Goal: Task Accomplishment & Management: Use online tool/utility

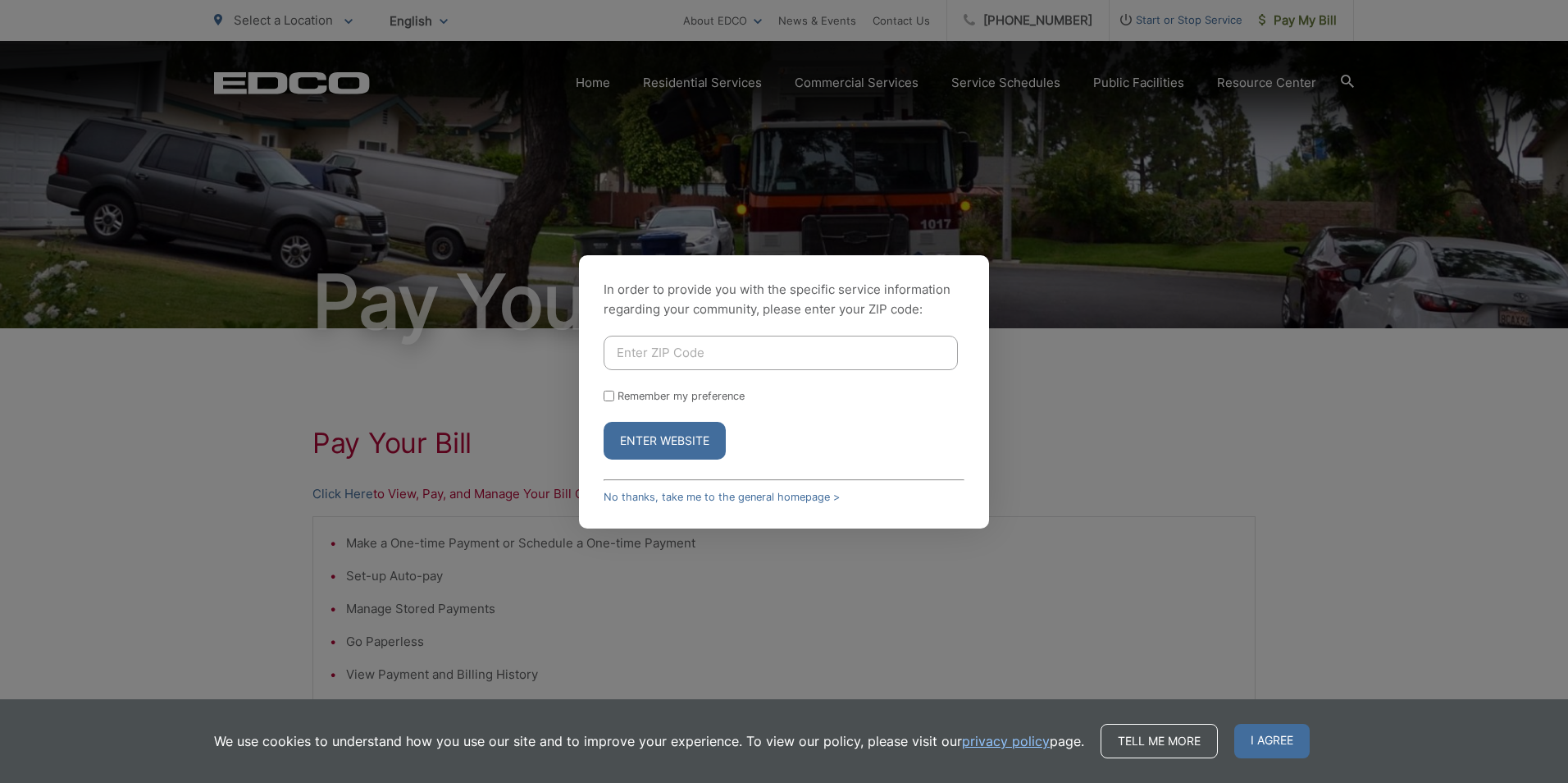
click at [821, 351] on input "Enter ZIP Code" at bounding box center [781, 353] width 355 height 35
type input "92019"
click at [690, 443] on button "Enter Website" at bounding box center [665, 440] width 122 height 38
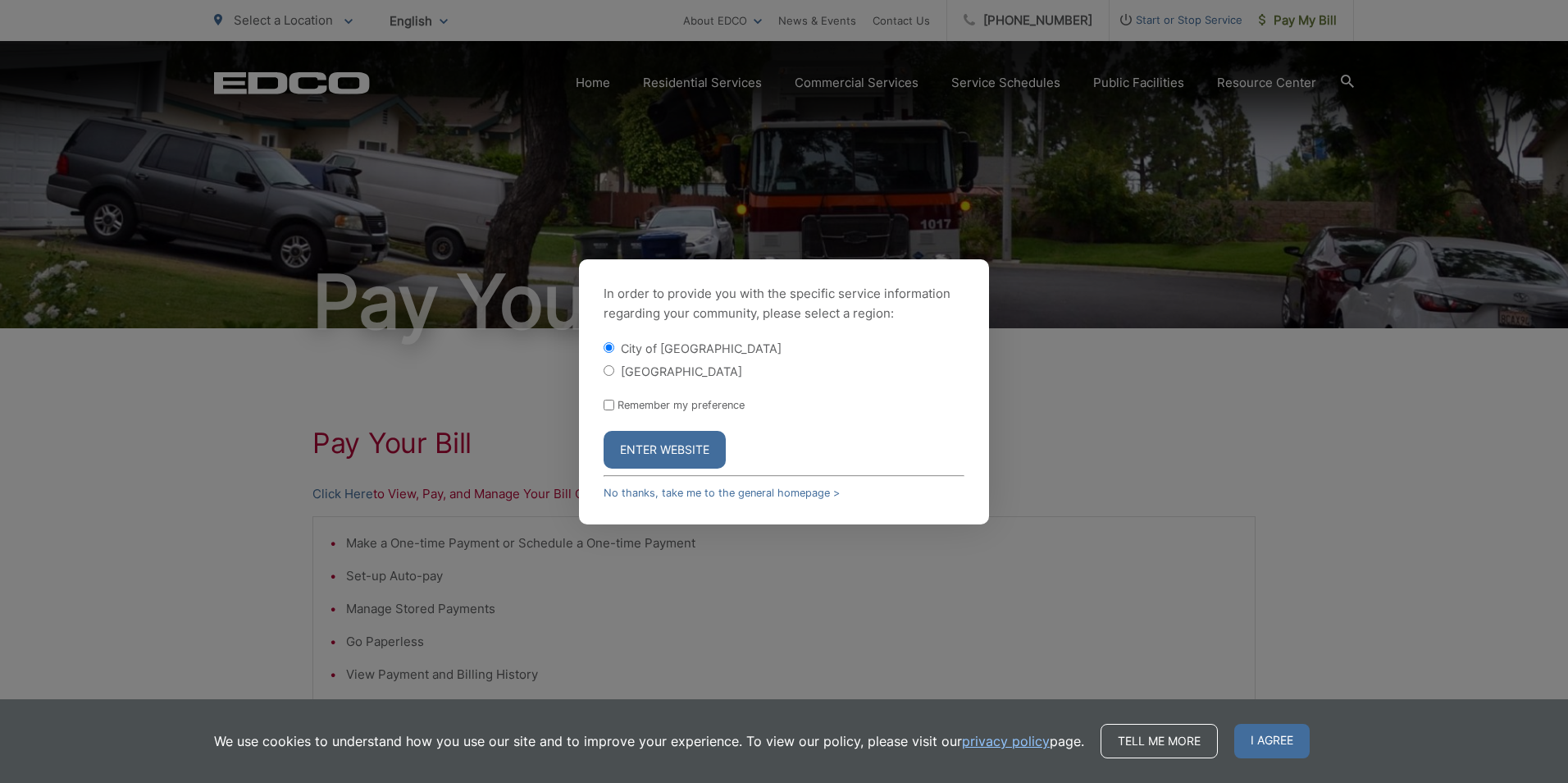
click at [700, 445] on button "Enter Website" at bounding box center [665, 450] width 122 height 38
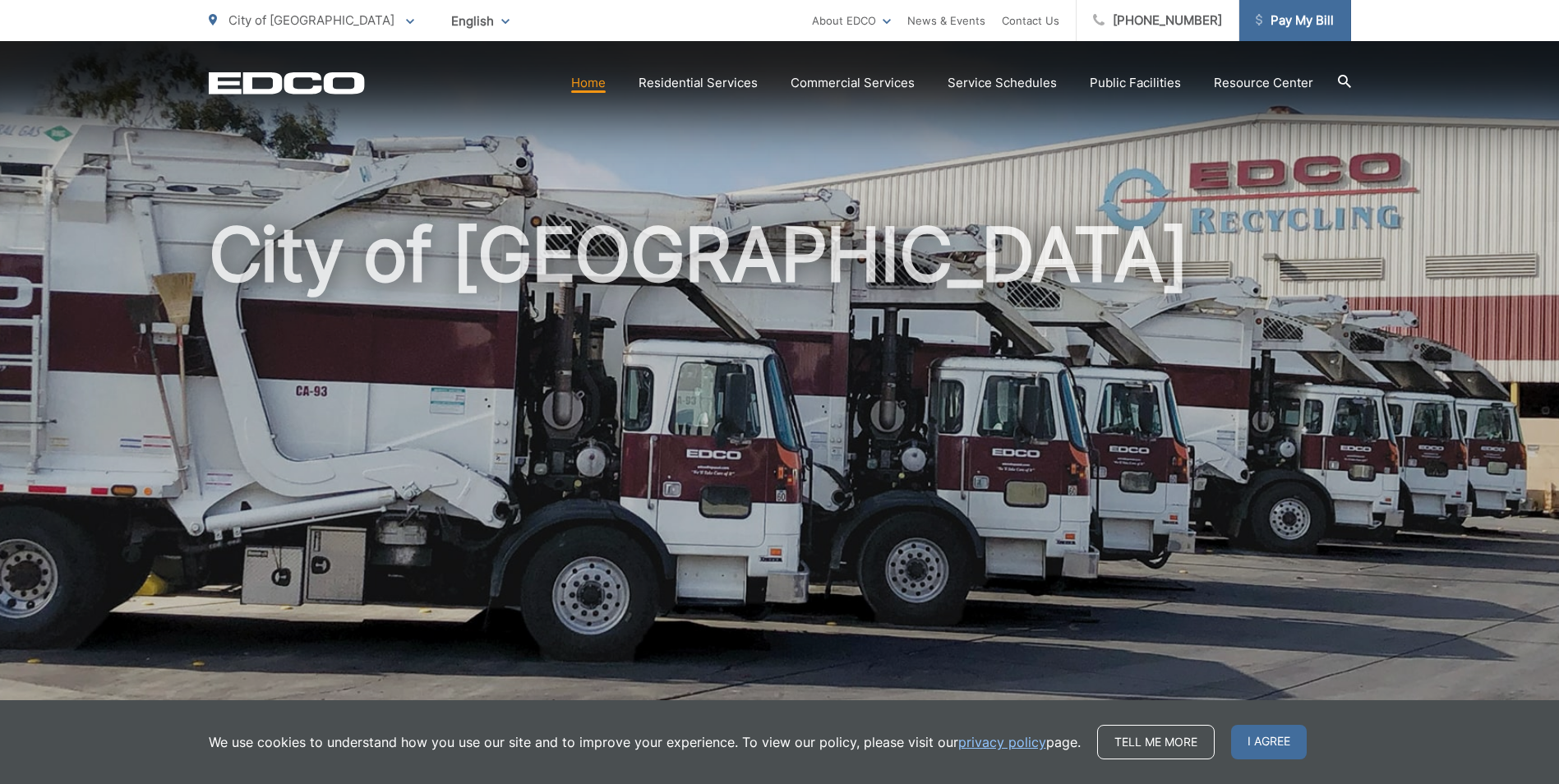
click at [1302, 20] on span "Pay My Bill" at bounding box center [1294, 20] width 78 height 20
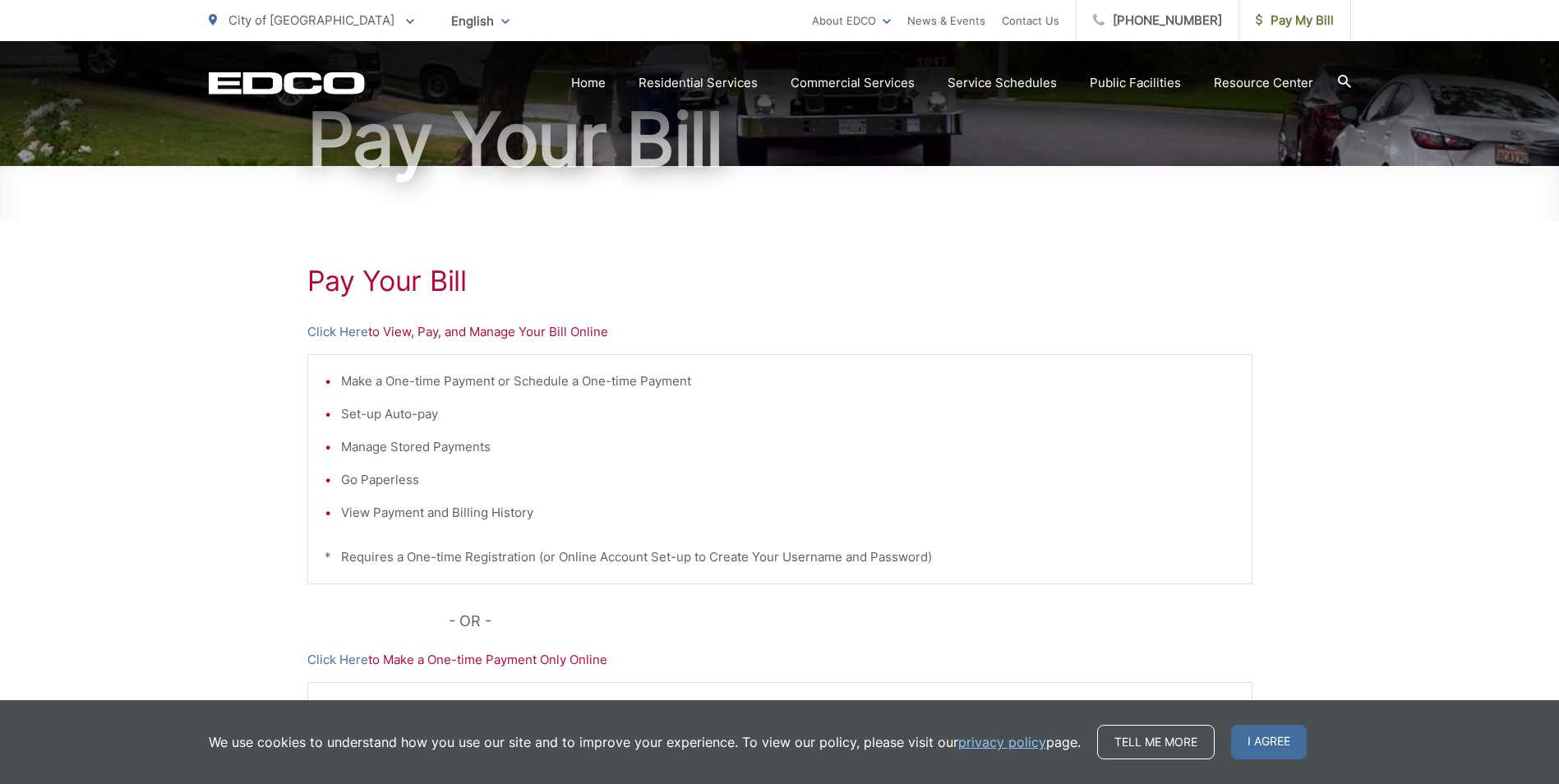
scroll to position [164, 0]
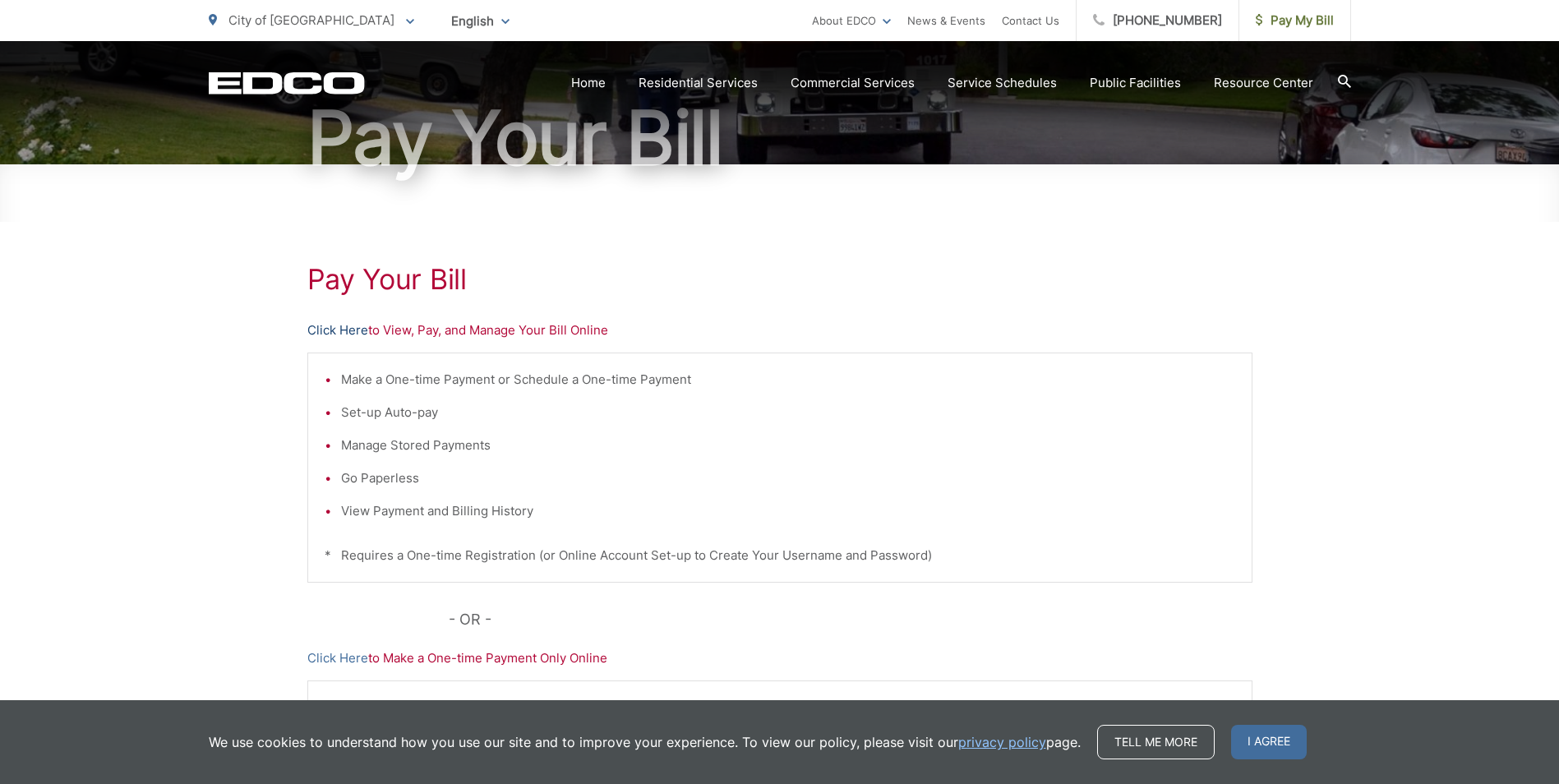
click at [355, 330] on link "Click Here" at bounding box center [337, 330] width 61 height 20
